Goal: Transaction & Acquisition: Book appointment/travel/reservation

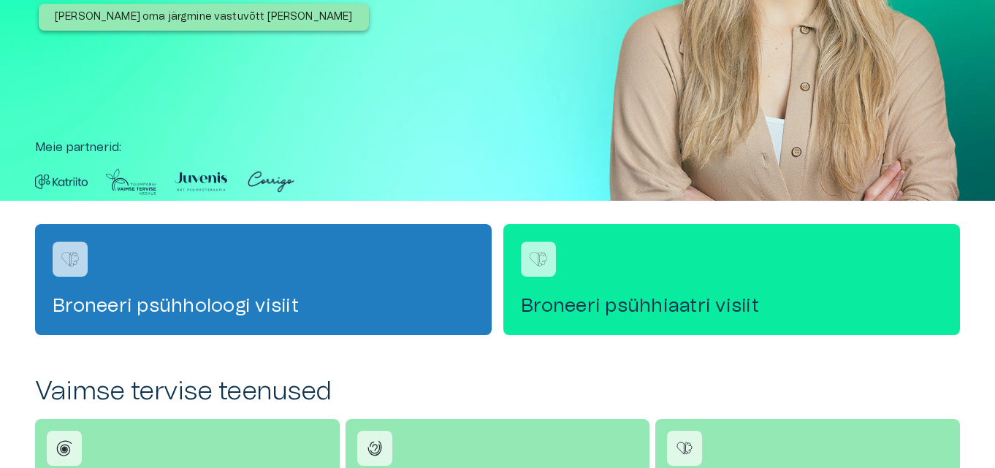
scroll to position [273, 0]
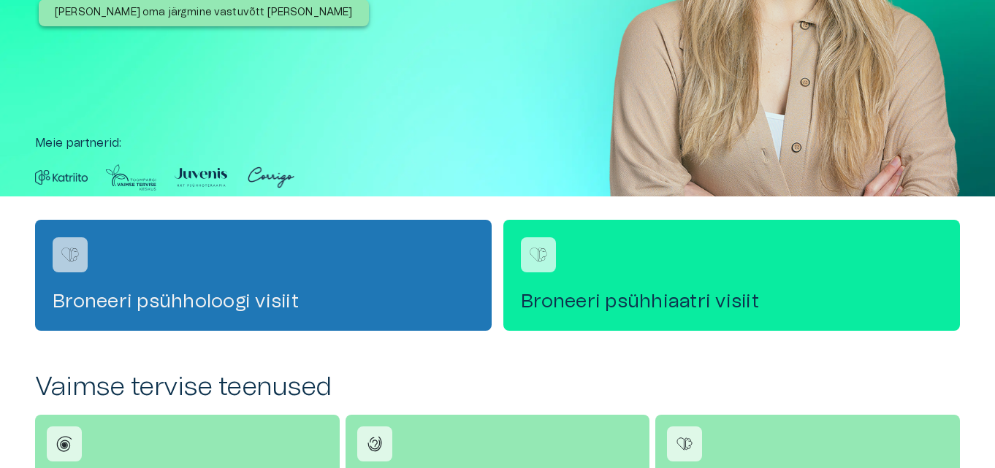
click at [246, 292] on h4 "Broneeri psühholoogi visiit" at bounding box center [264, 301] width 422 height 23
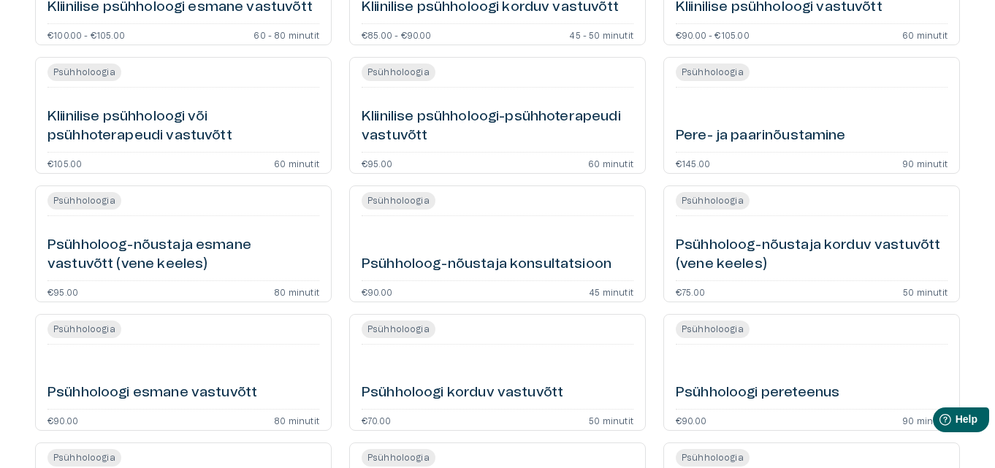
scroll to position [273, 0]
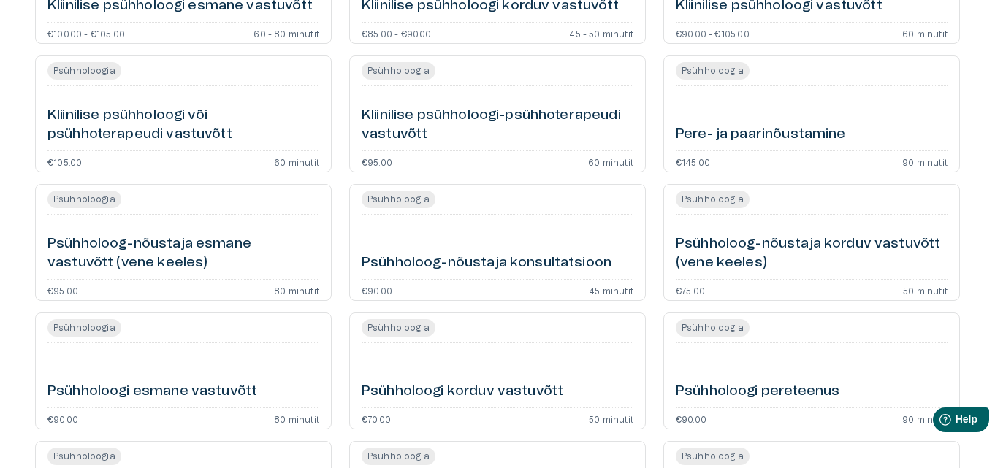
click at [467, 259] on h6 "Psühholoog-nõustaja konsultatsioon" at bounding box center [487, 264] width 250 height 20
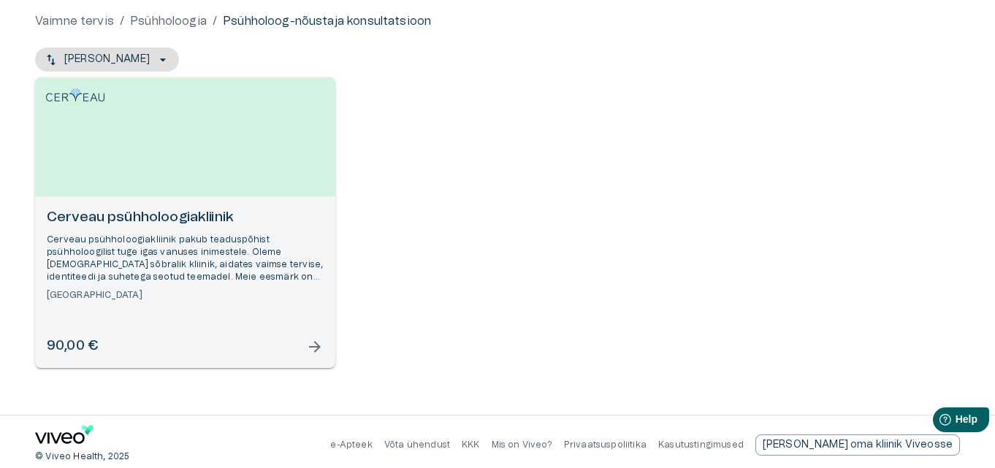
scroll to position [141, 0]
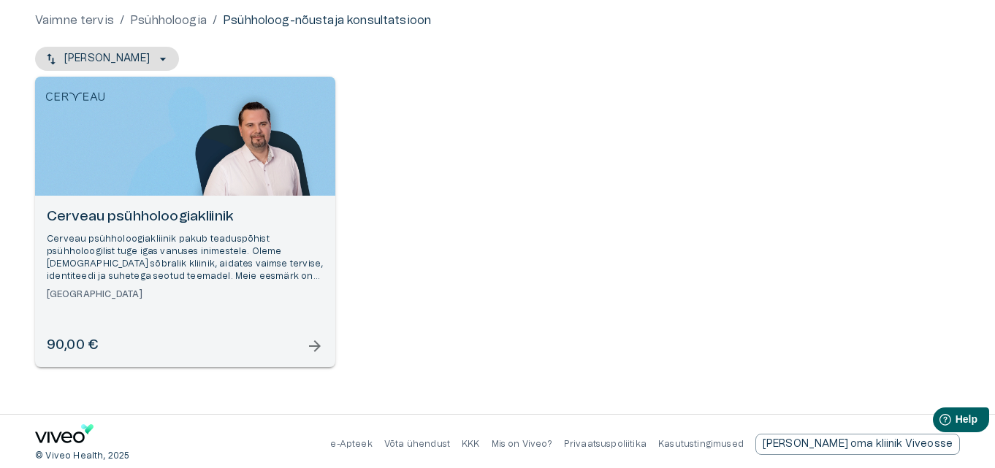
click at [314, 344] on span "arrow_forward" at bounding box center [315, 347] width 18 height 18
